Goal: Task Accomplishment & Management: Use online tool/utility

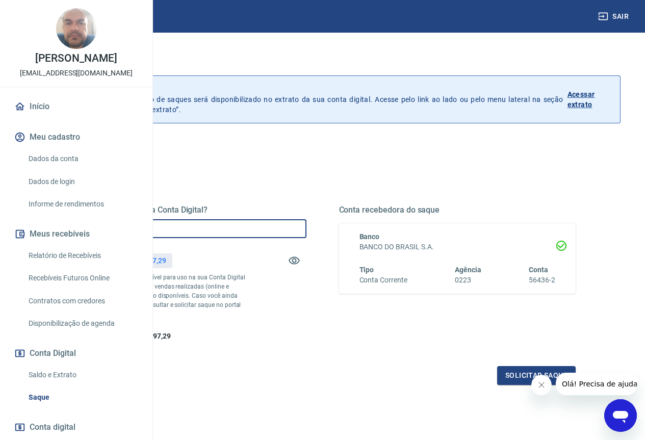
click at [307, 231] on input "R$ 0,00" at bounding box center [187, 228] width 237 height 19
type input "R$ 14.897,29"
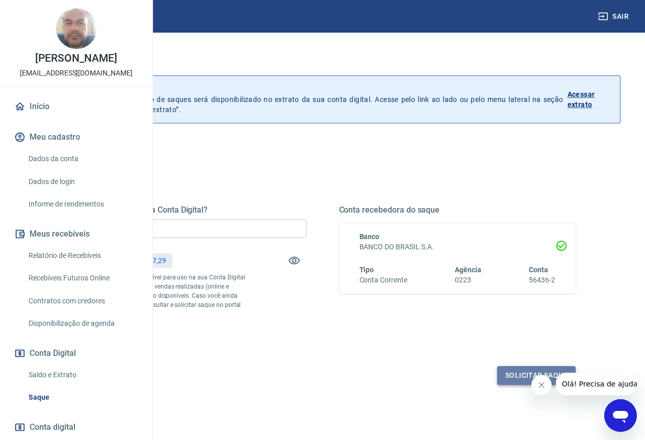
click at [515, 385] on button "Solicitar saque" at bounding box center [536, 375] width 79 height 19
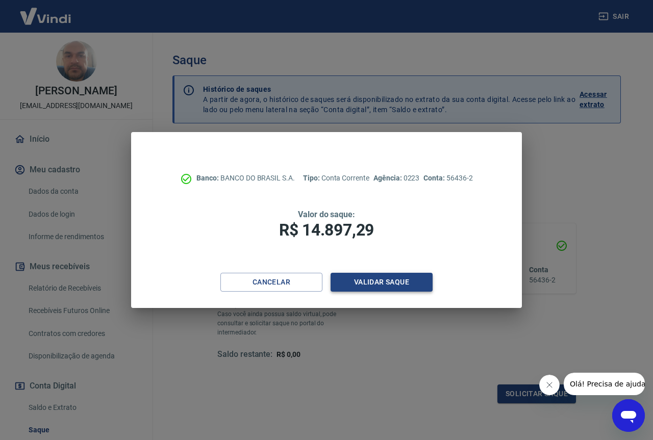
click at [385, 285] on button "Validar saque" at bounding box center [382, 282] width 102 height 19
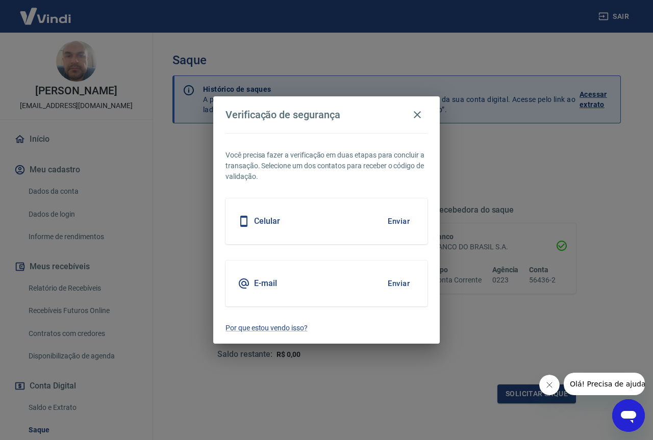
click at [398, 283] on button "Enviar" at bounding box center [398, 283] width 33 height 21
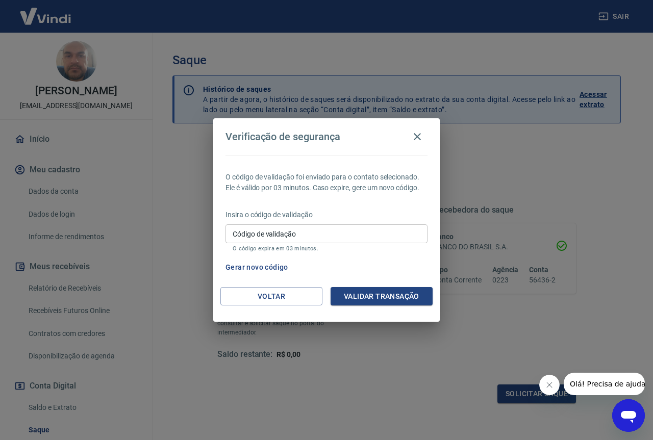
click at [345, 237] on input "Código de validação" at bounding box center [326, 233] width 202 height 19
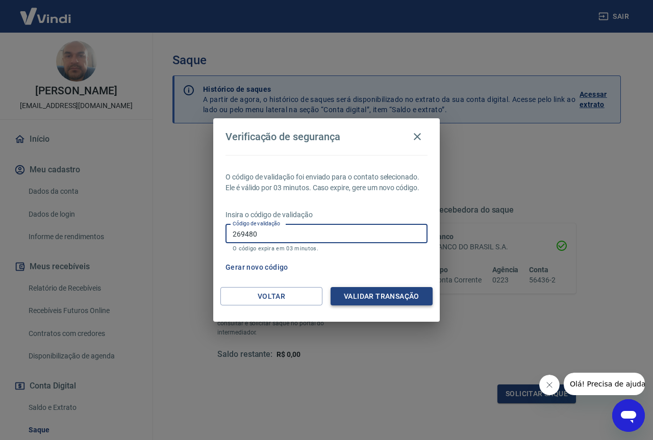
type input "269480"
click at [398, 291] on button "Validar transação" at bounding box center [382, 296] width 102 height 19
